Goal: Information Seeking & Learning: Learn about a topic

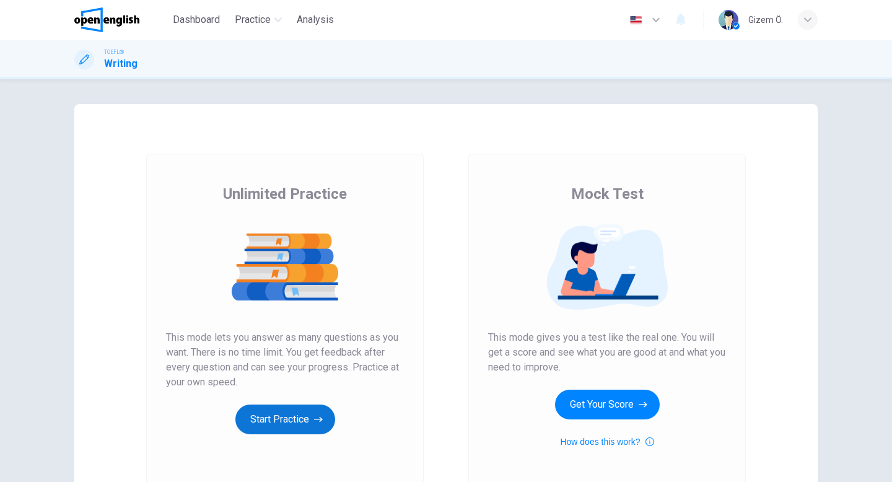
click at [307, 409] on button "Start Practice" at bounding box center [285, 419] width 100 height 30
click at [313, 428] on button "Start Practice" at bounding box center [285, 419] width 100 height 30
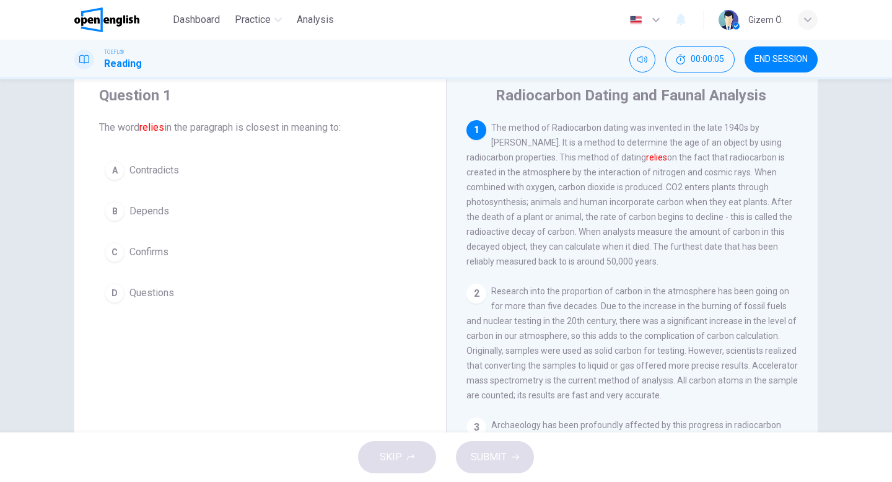
scroll to position [38, 0]
click at [792, 61] on span "END SESSION" at bounding box center [780, 59] width 53 height 10
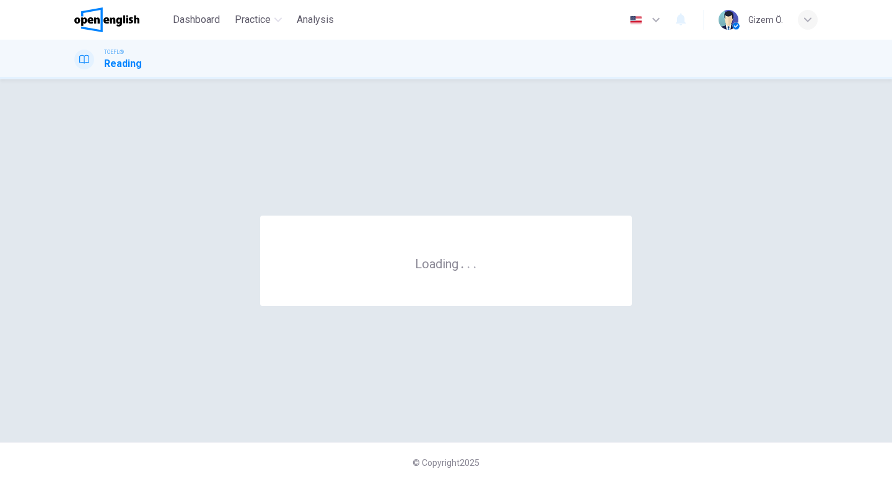
scroll to position [0, 0]
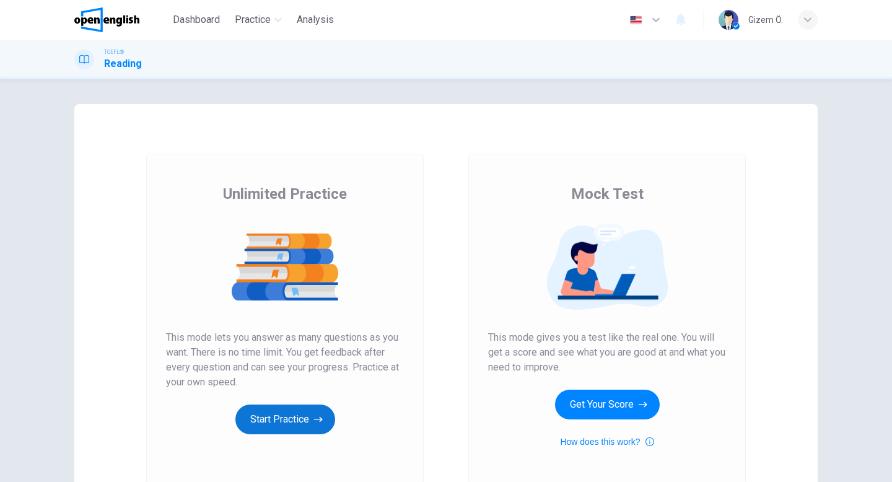
click at [315, 413] on icon "button" at bounding box center [318, 419] width 9 height 12
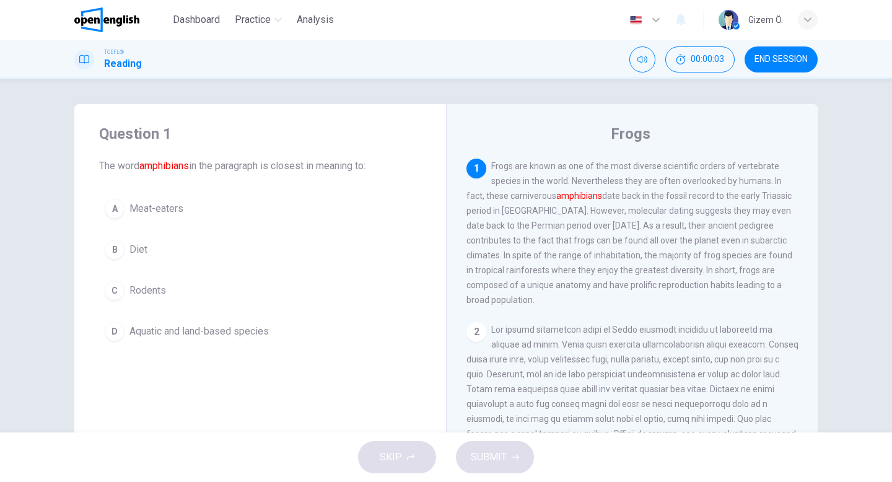
click at [315, 413] on div "Question 1 The word amphibians in the paragraph is closest in meaning to: A Mea…" at bounding box center [260, 319] width 372 height 430
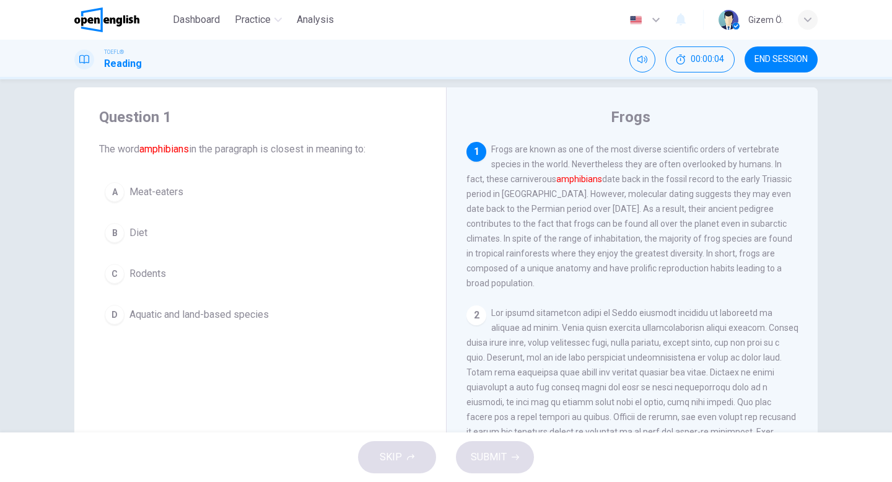
scroll to position [19, 0]
click at [230, 314] on span "Aquatic and land-based species" at bounding box center [198, 312] width 139 height 15
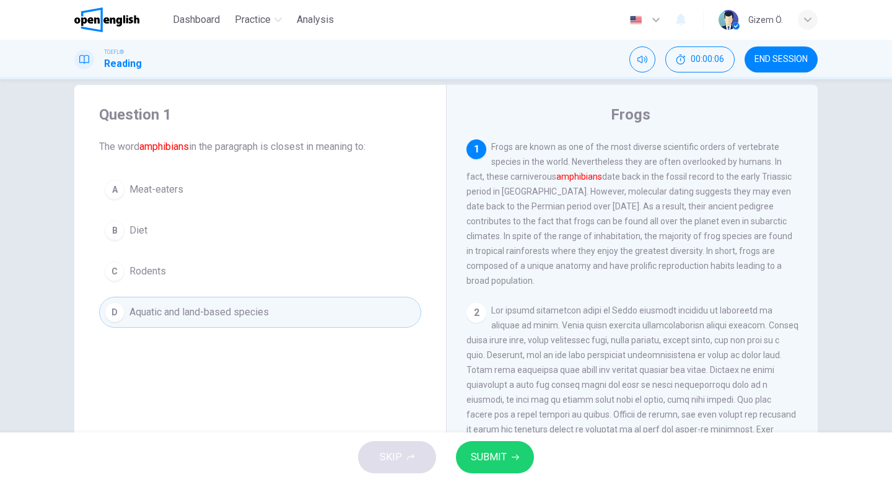
click at [499, 457] on span "SUBMIT" at bounding box center [489, 456] width 36 height 17
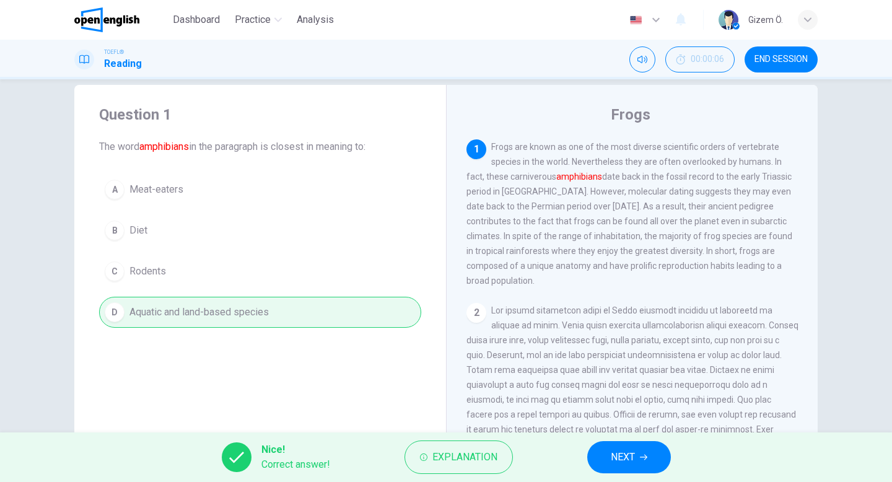
click at [621, 457] on span "NEXT" at bounding box center [623, 456] width 24 height 17
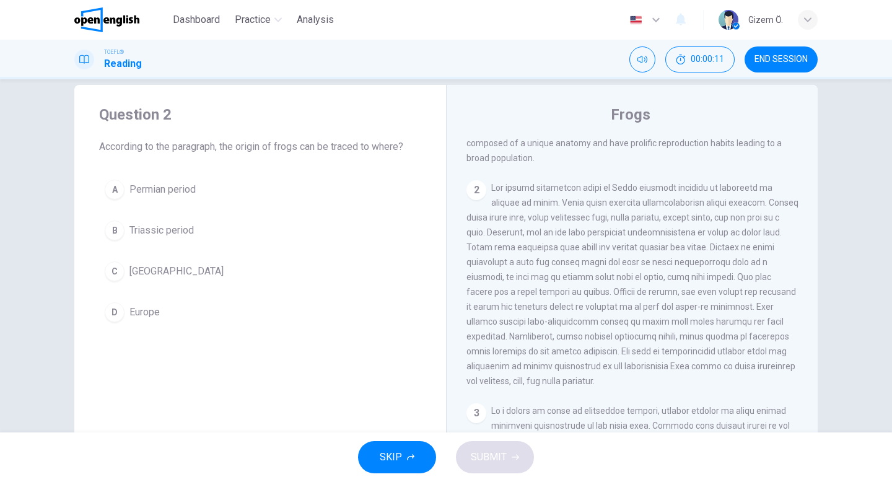
scroll to position [0, 0]
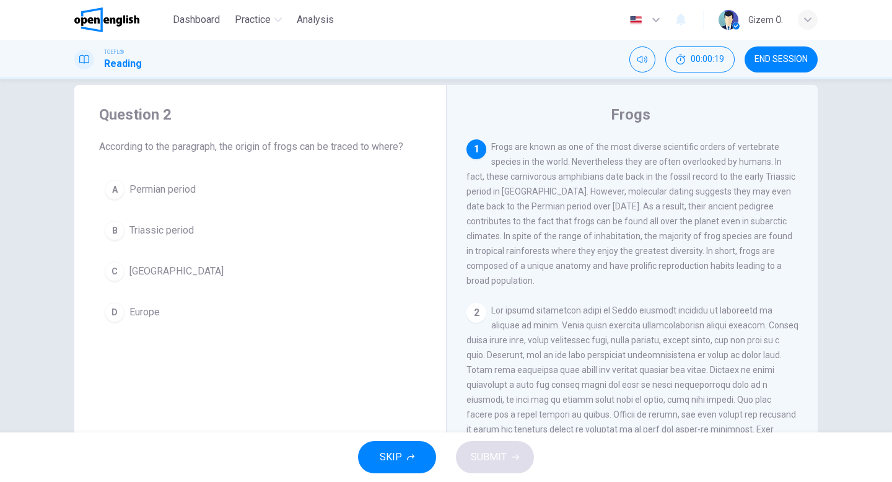
drag, startPoint x: 97, startPoint y: 148, endPoint x: 155, endPoint y: 150, distance: 58.2
click at [155, 150] on div "Question 2 According to the paragraph, the origin of frogs can be traced to whe…" at bounding box center [260, 216] width 372 height 263
drag, startPoint x: 155, startPoint y: 150, endPoint x: 265, endPoint y: 147, distance: 110.3
click at [265, 147] on span "According to the paragraph, the origin of frogs can be traced to where?" at bounding box center [260, 146] width 322 height 15
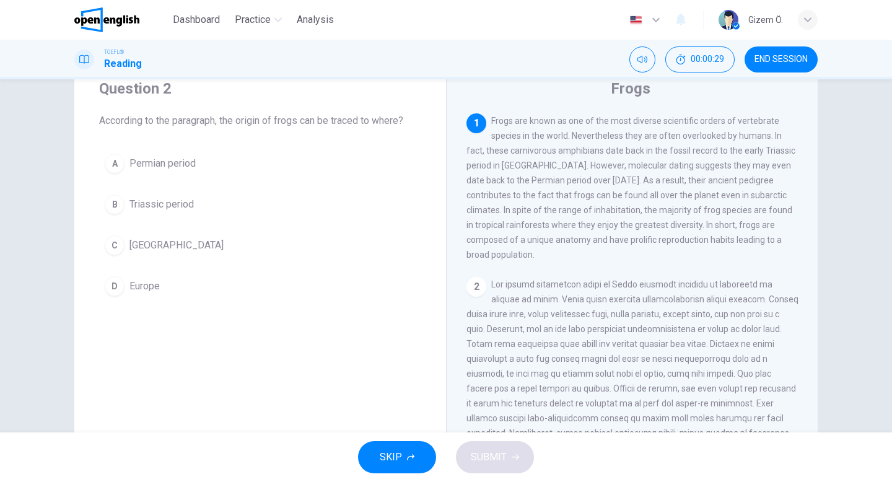
scroll to position [41, 0]
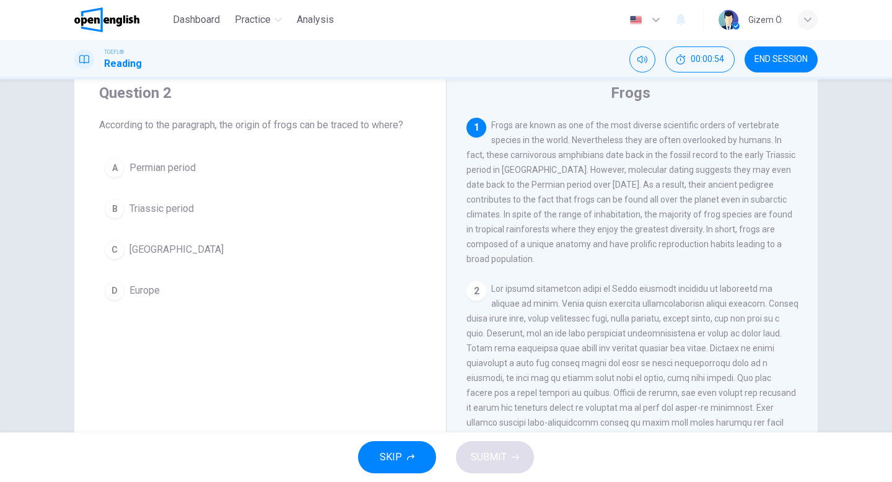
click at [164, 245] on span "Madagascar" at bounding box center [176, 249] width 94 height 15
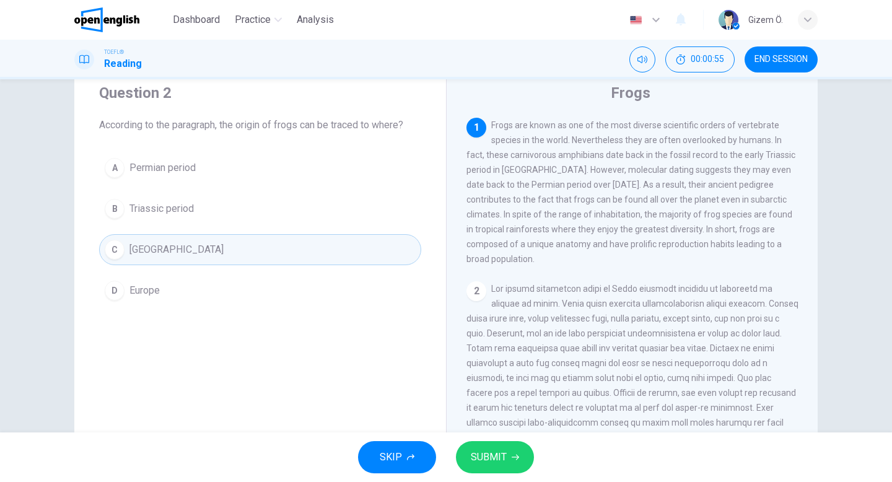
click at [512, 473] on button "SUBMIT" at bounding box center [495, 457] width 78 height 32
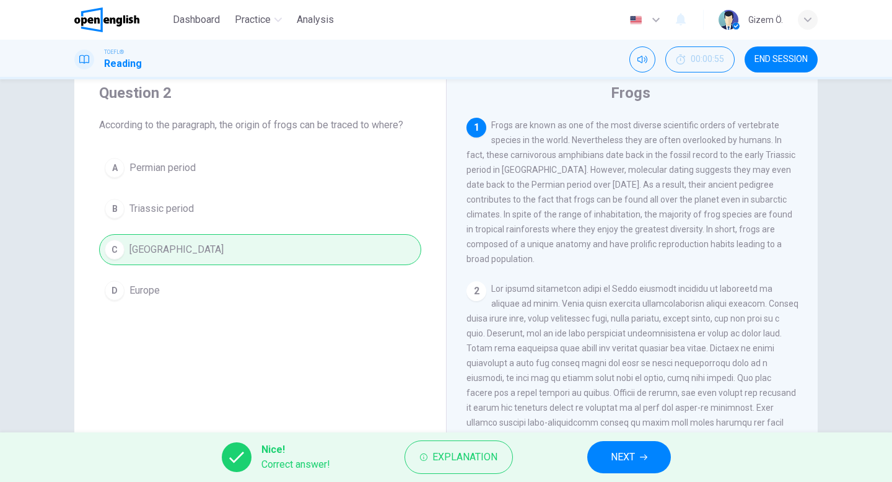
click at [620, 461] on span "NEXT" at bounding box center [623, 456] width 24 height 17
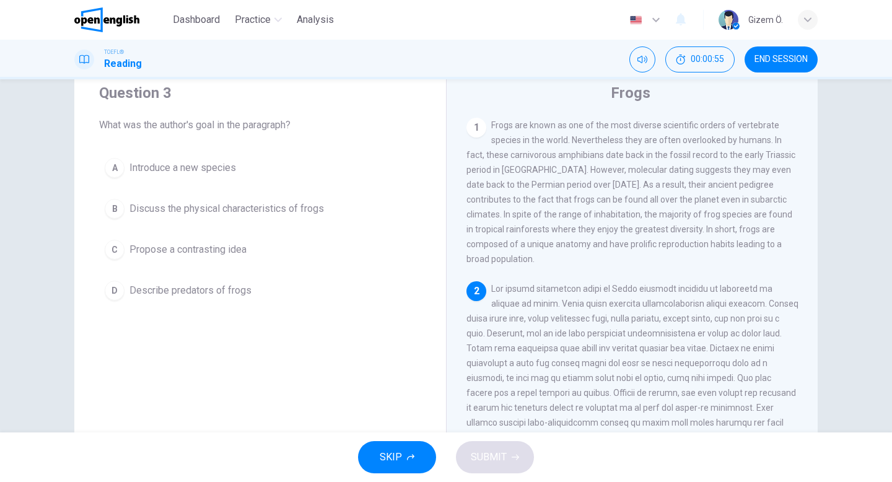
scroll to position [124, 0]
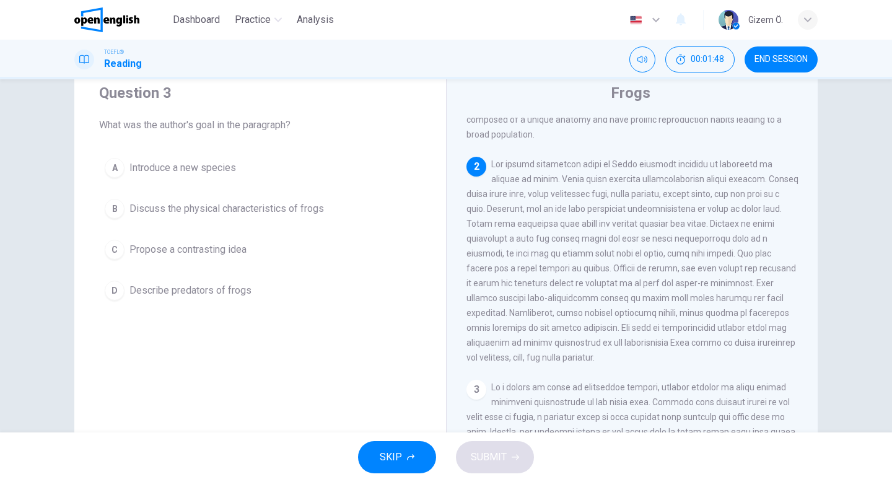
click at [227, 298] on button "D Describe predators of frogs" at bounding box center [260, 290] width 322 height 31
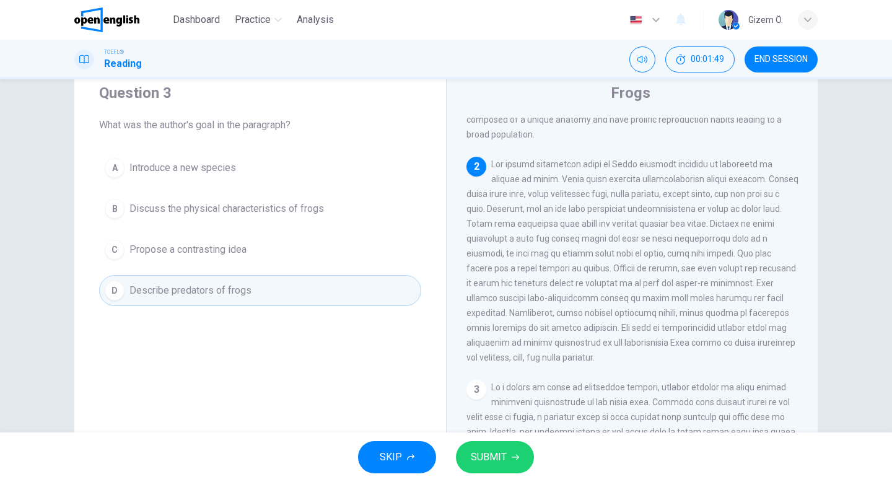
click at [479, 464] on span "SUBMIT" at bounding box center [489, 456] width 36 height 17
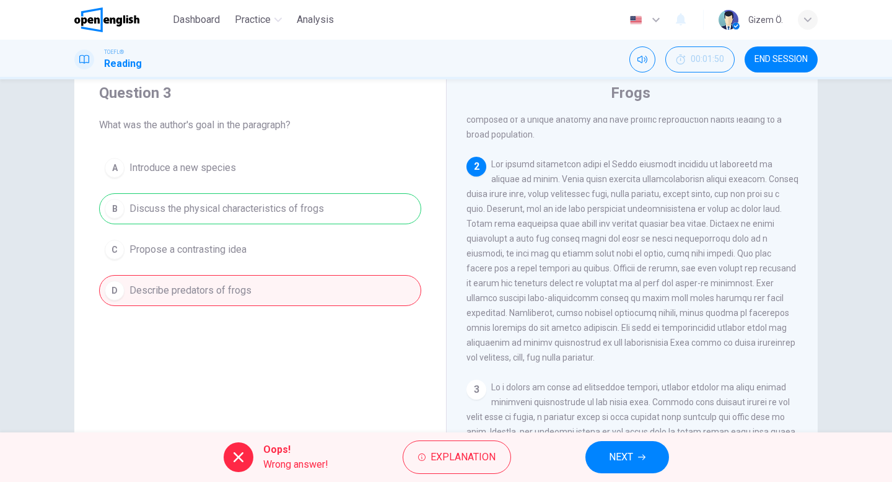
click at [318, 214] on div "A Introduce a new species B Discuss the physical characteristics of frogs C Pro…" at bounding box center [260, 229] width 322 height 154
click at [632, 458] on span "NEXT" at bounding box center [621, 456] width 24 height 17
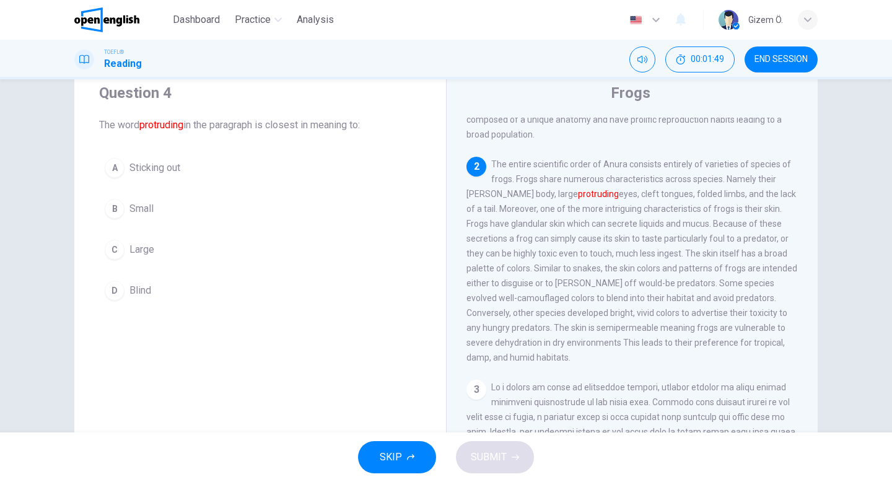
scroll to position [163, 0]
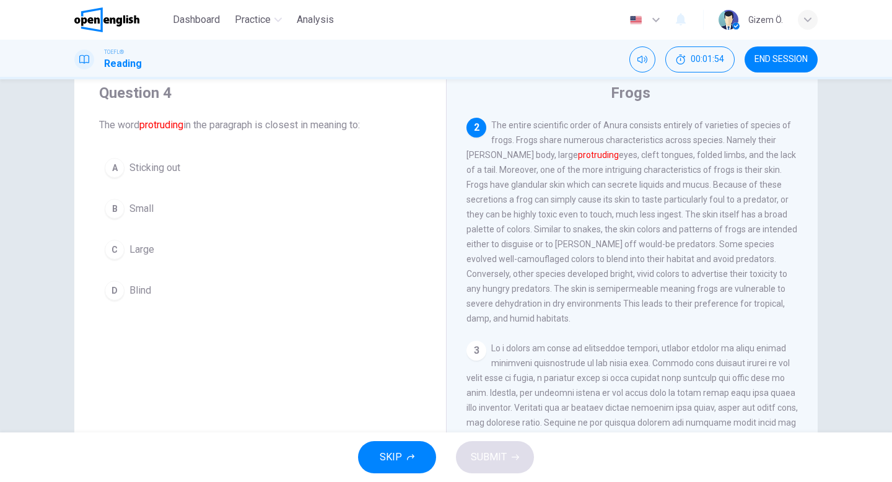
click at [110, 299] on div "D" at bounding box center [115, 291] width 20 height 20
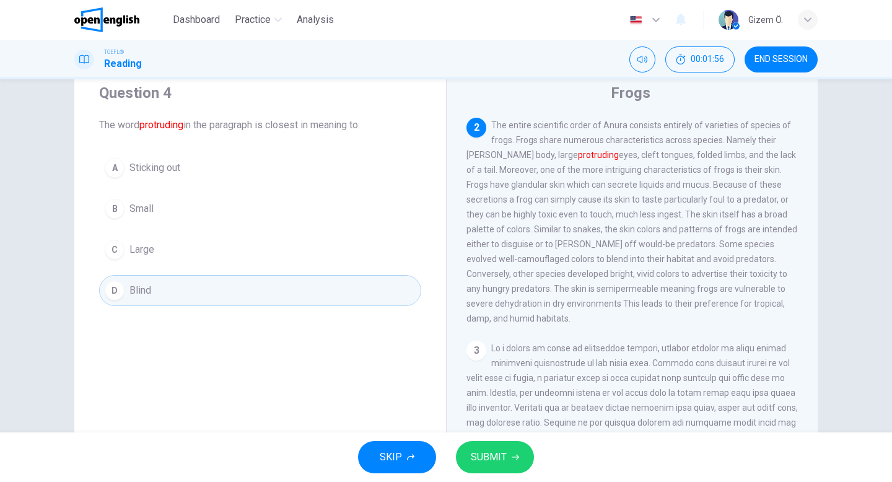
click at [494, 443] on button "SUBMIT" at bounding box center [495, 457] width 78 height 32
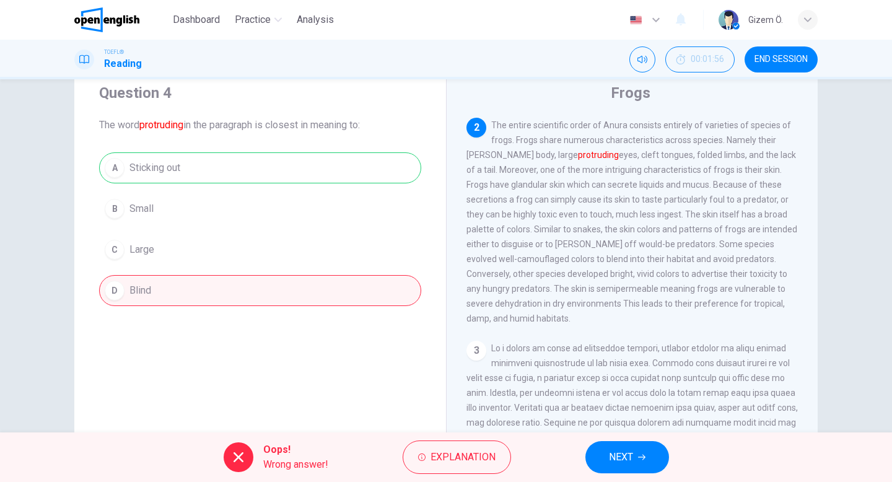
click at [608, 455] on button "NEXT" at bounding box center [627, 457] width 84 height 32
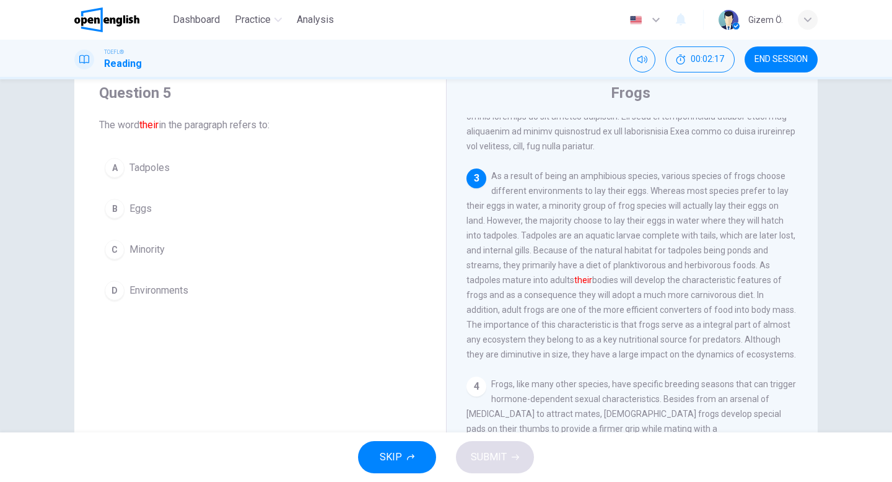
scroll to position [333, 0]
click at [107, 210] on div "B" at bounding box center [115, 209] width 20 height 20
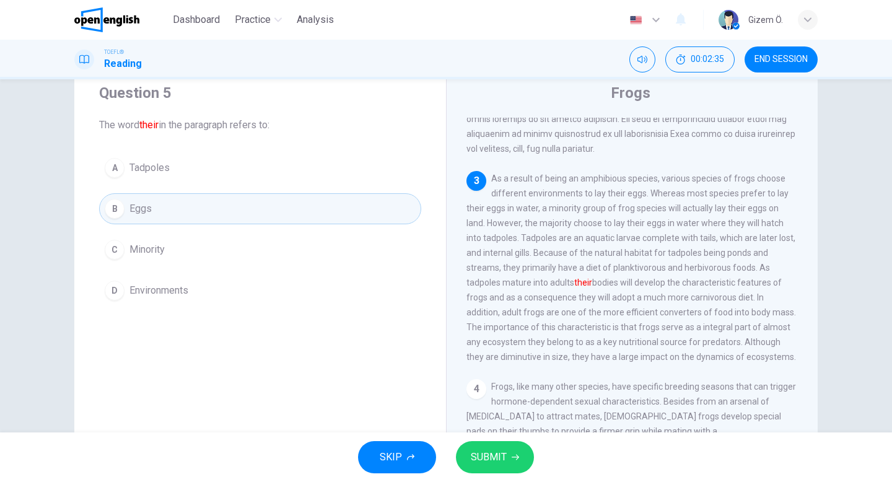
click at [492, 458] on span "SUBMIT" at bounding box center [489, 456] width 36 height 17
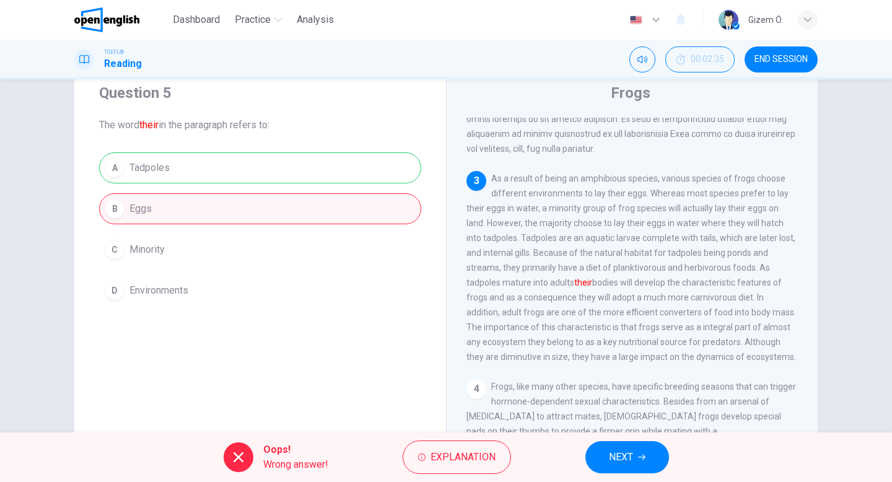
click at [629, 453] on span "NEXT" at bounding box center [621, 456] width 24 height 17
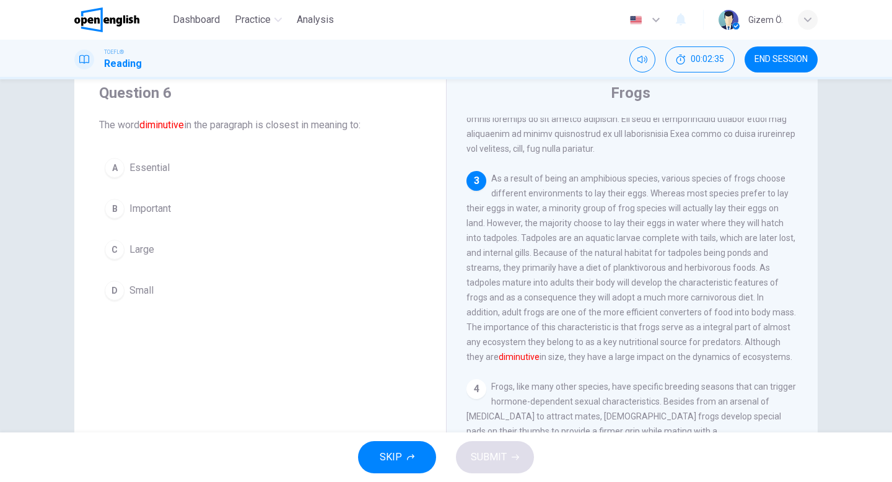
scroll to position [372, 0]
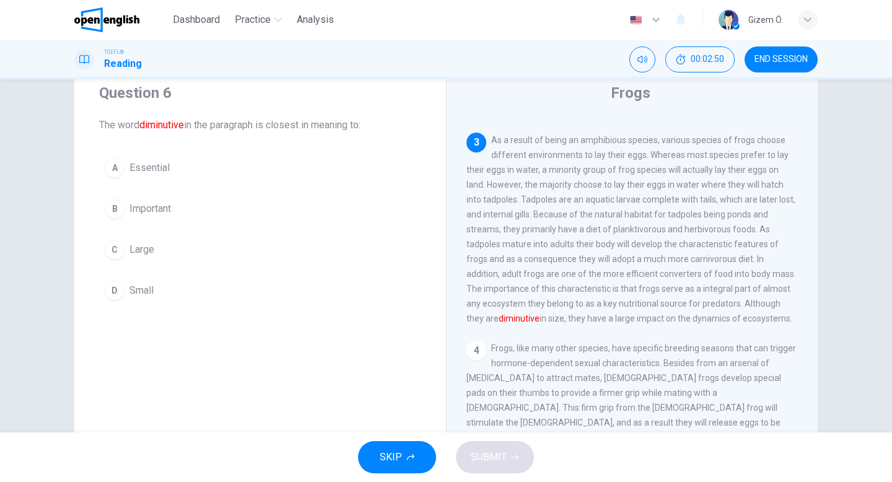
click at [144, 287] on span "Small" at bounding box center [141, 290] width 24 height 15
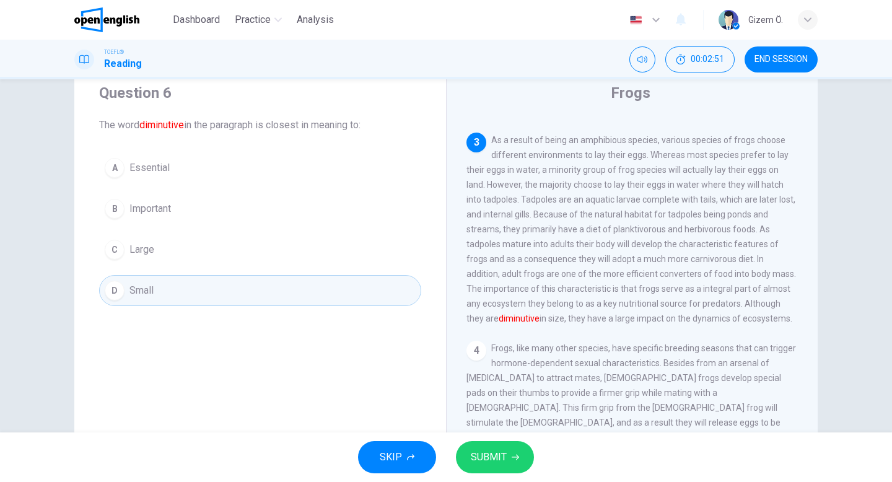
click at [477, 448] on span "SUBMIT" at bounding box center [489, 456] width 36 height 17
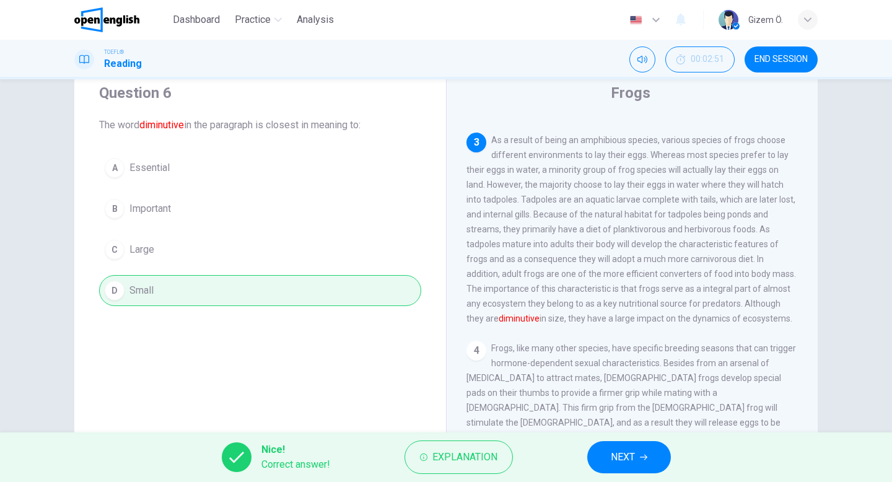
click at [645, 467] on button "NEXT" at bounding box center [629, 457] width 84 height 32
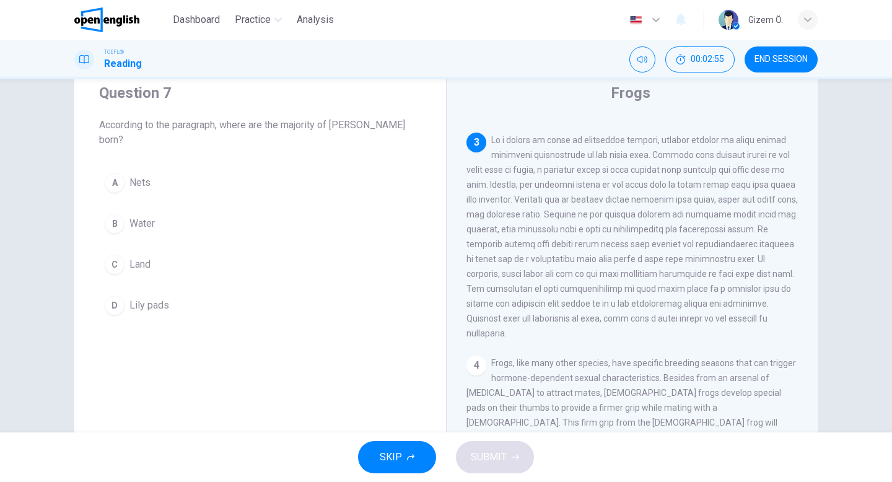
click at [790, 63] on span "END SESSION" at bounding box center [780, 59] width 53 height 10
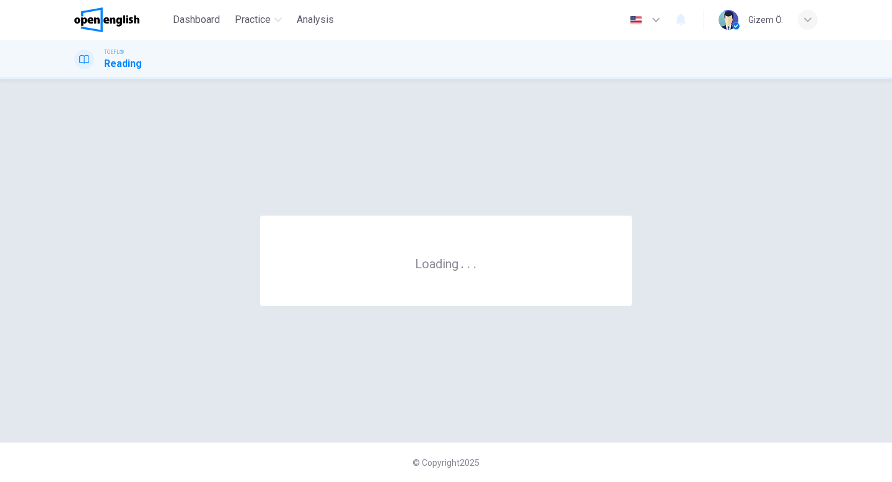
scroll to position [0, 0]
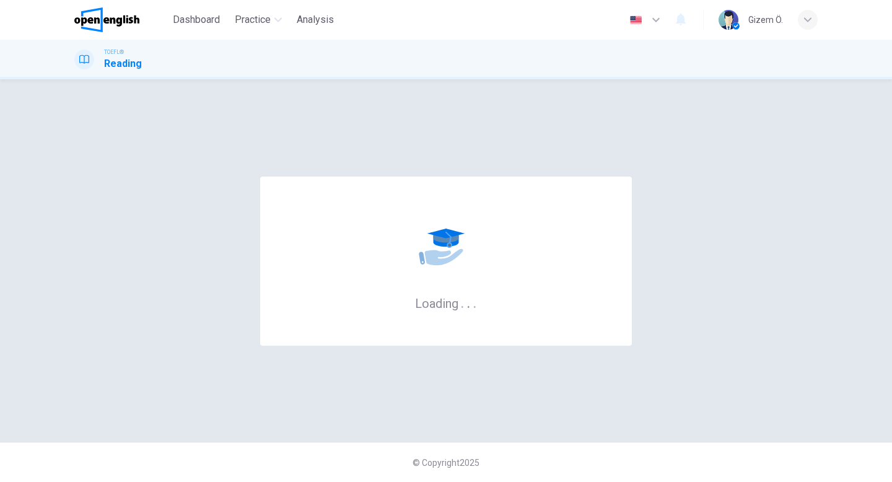
click at [557, 55] on div "TOEFL® Reading" at bounding box center [445, 60] width 783 height 24
